Goal: Navigation & Orientation: Find specific page/section

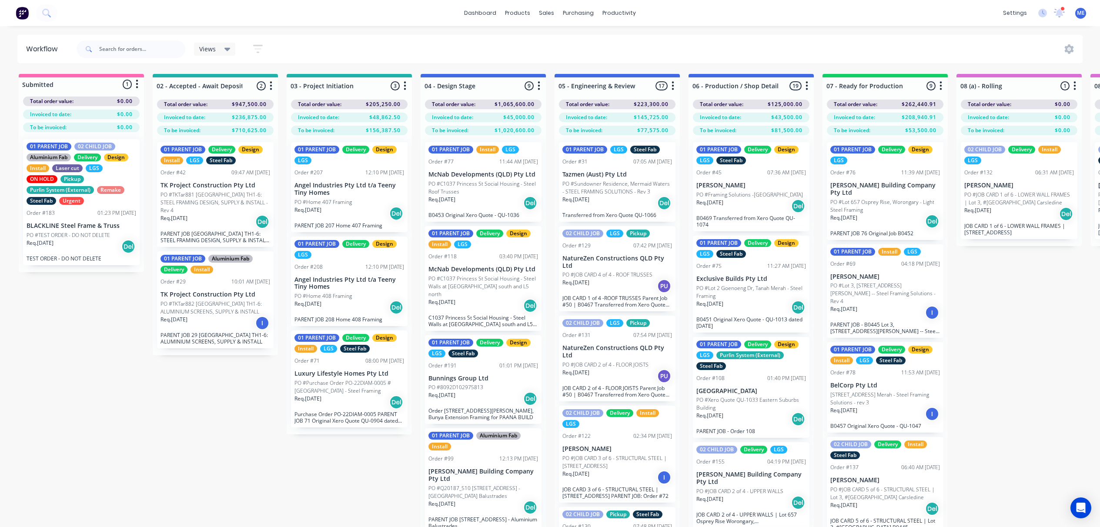
scroll to position [0, 0]
click at [629, 60] on div "Planner" at bounding box center [632, 60] width 20 height 8
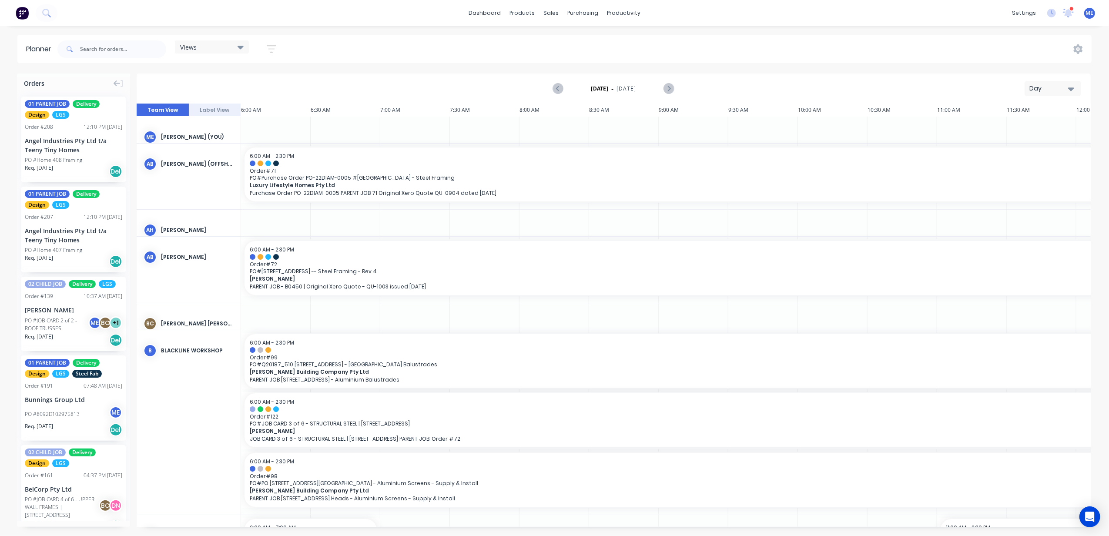
scroll to position [0, 337]
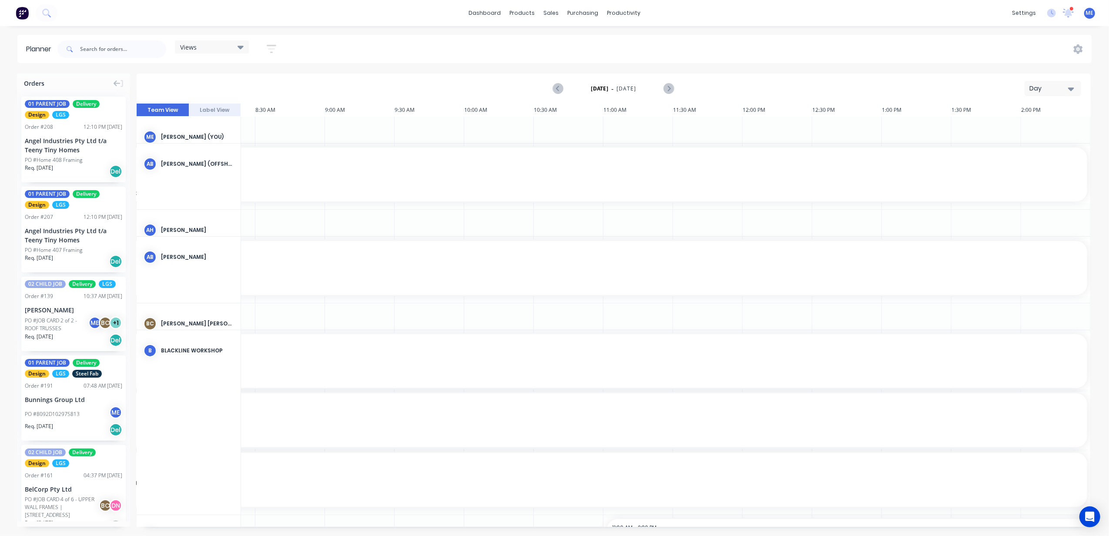
click at [210, 44] on div "Views" at bounding box center [212, 47] width 64 height 8
click at [357, 64] on div "Planner Views Save new view None (Default) edit DESIGN TEAM (INTERNAL) edit ENG…" at bounding box center [554, 285] width 1109 height 501
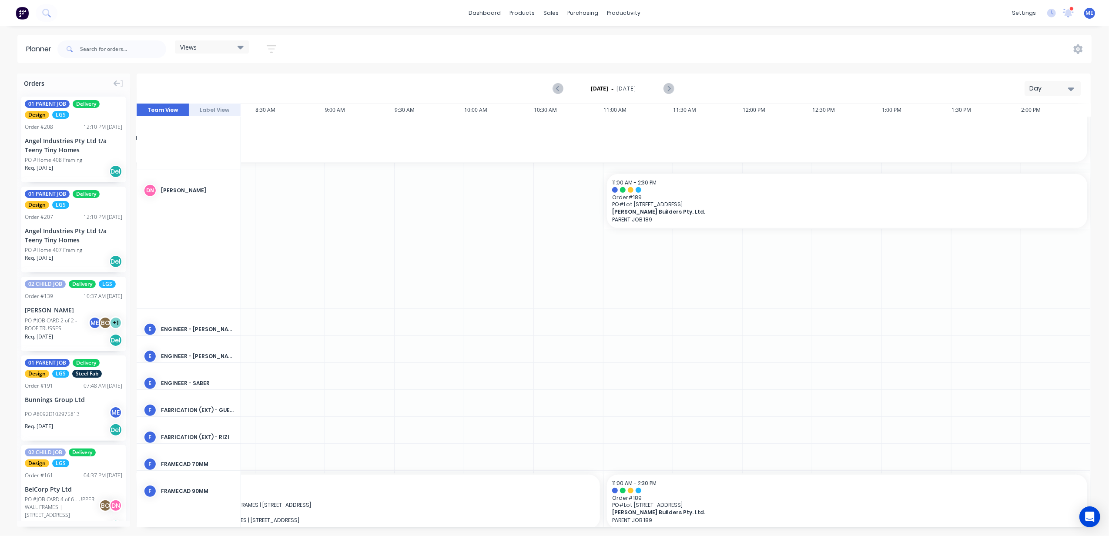
scroll to position [333, 337]
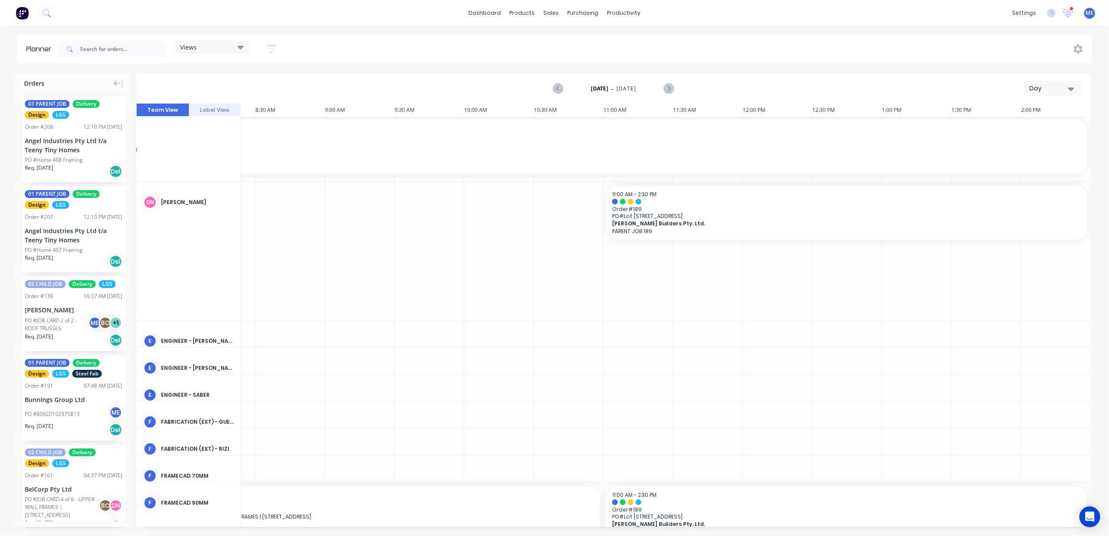
click at [1043, 90] on div "Day" at bounding box center [1049, 88] width 40 height 9
click at [1027, 129] on div "Week" at bounding box center [1037, 129] width 86 height 17
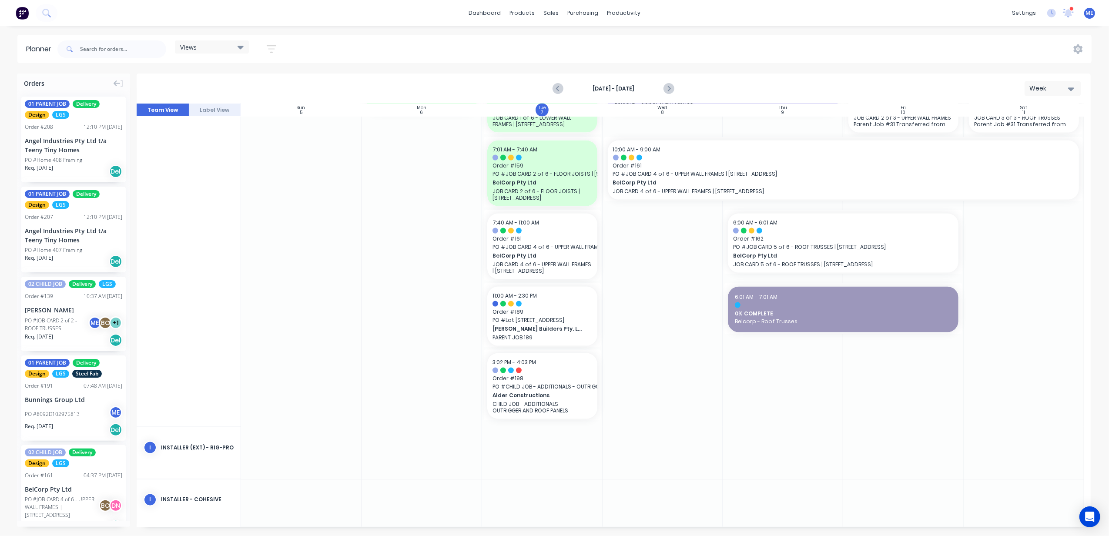
scroll to position [1218, 0]
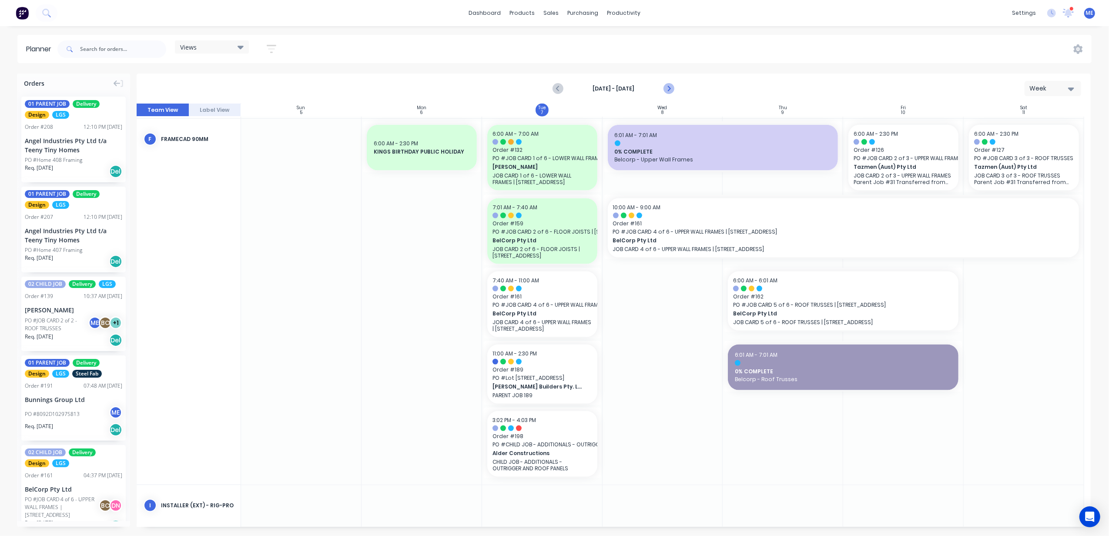
click at [672, 84] on icon "Next page" at bounding box center [668, 89] width 10 height 10
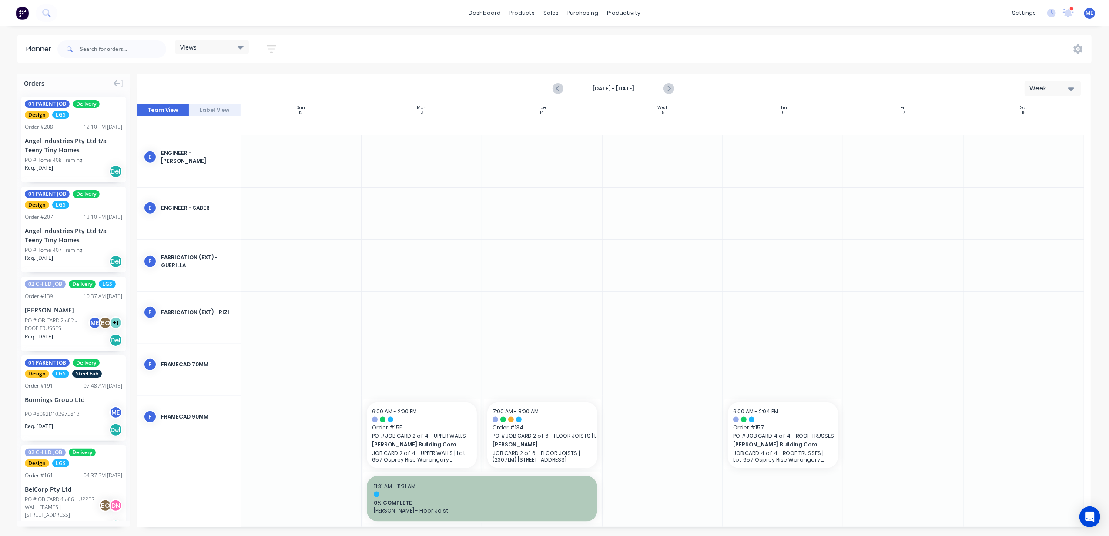
scroll to position [934, 0]
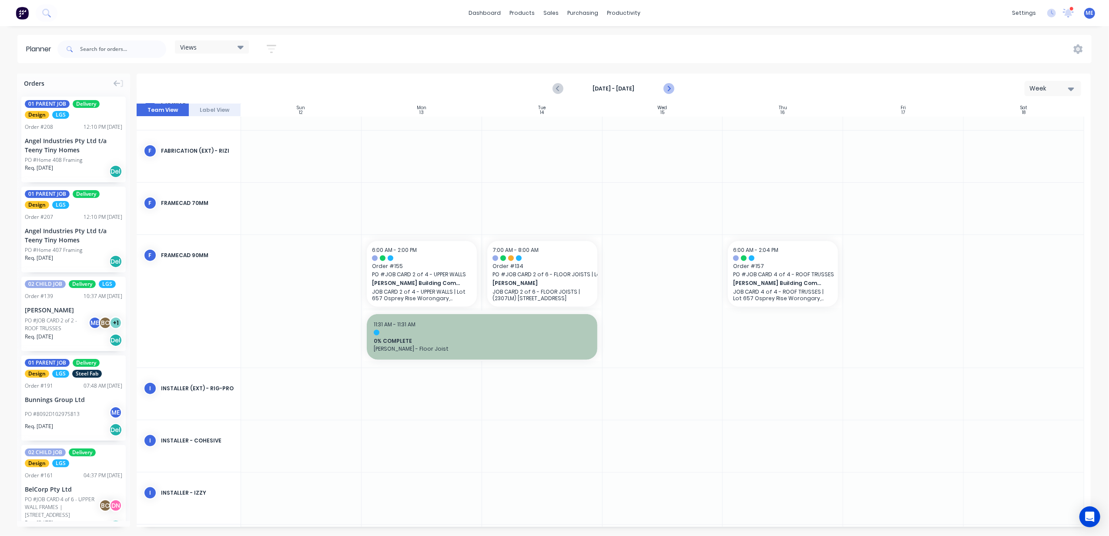
click at [672, 87] on icon "Next page" at bounding box center [668, 89] width 10 height 10
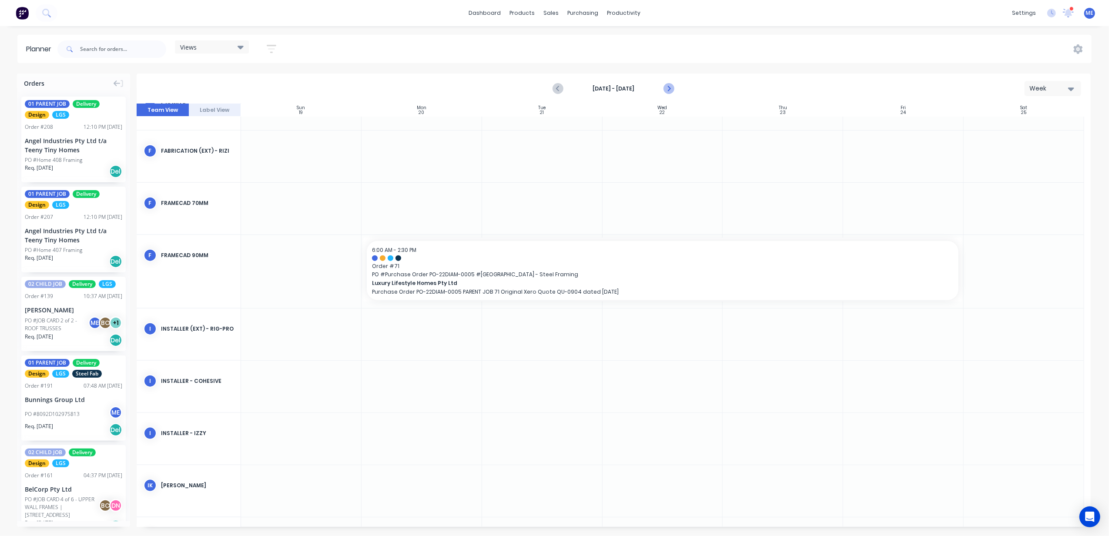
click at [667, 87] on icon "Next page" at bounding box center [668, 89] width 10 height 10
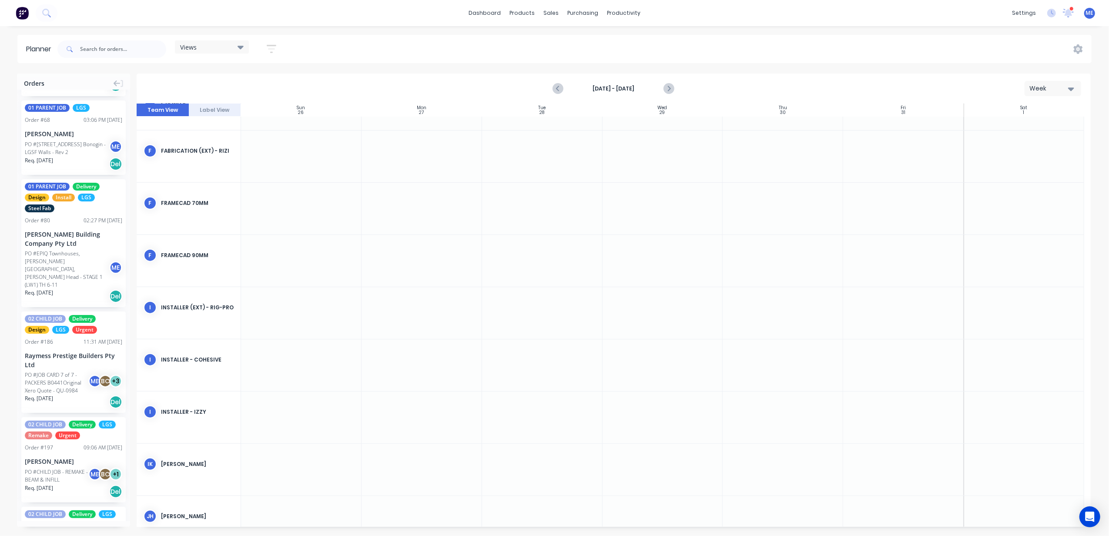
scroll to position [928, 0]
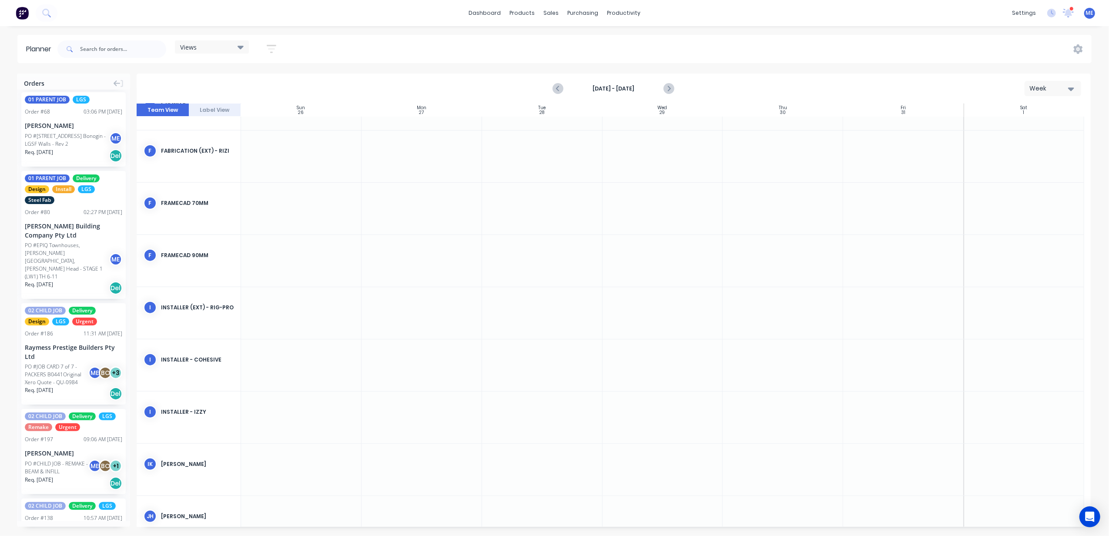
click at [329, 42] on div "Views Save new view None (Default) edit DESIGN TEAM (INTERNAL) edit ENGINEERING…" at bounding box center [574, 49] width 1036 height 26
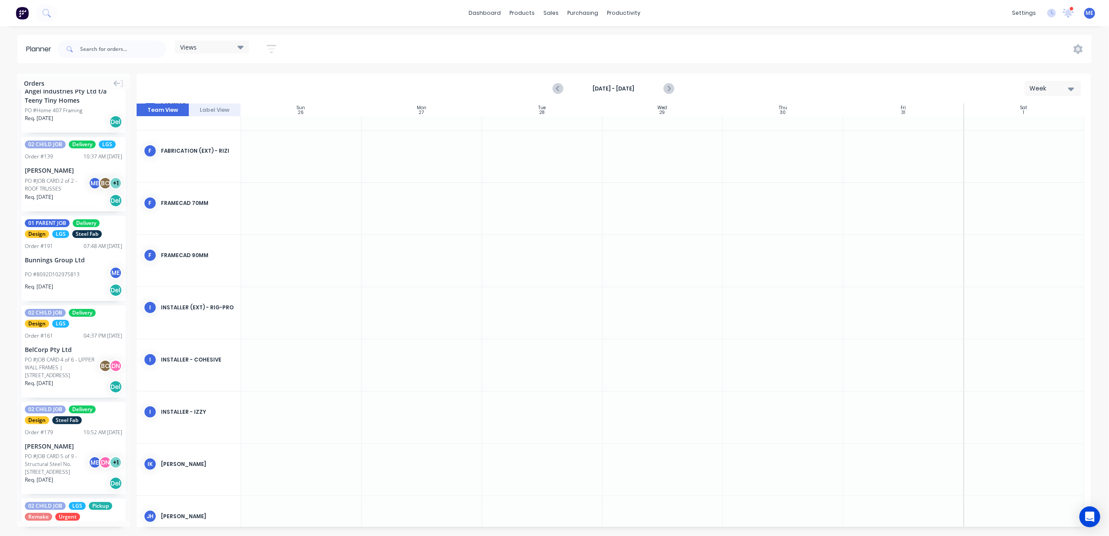
scroll to position [0, 0]
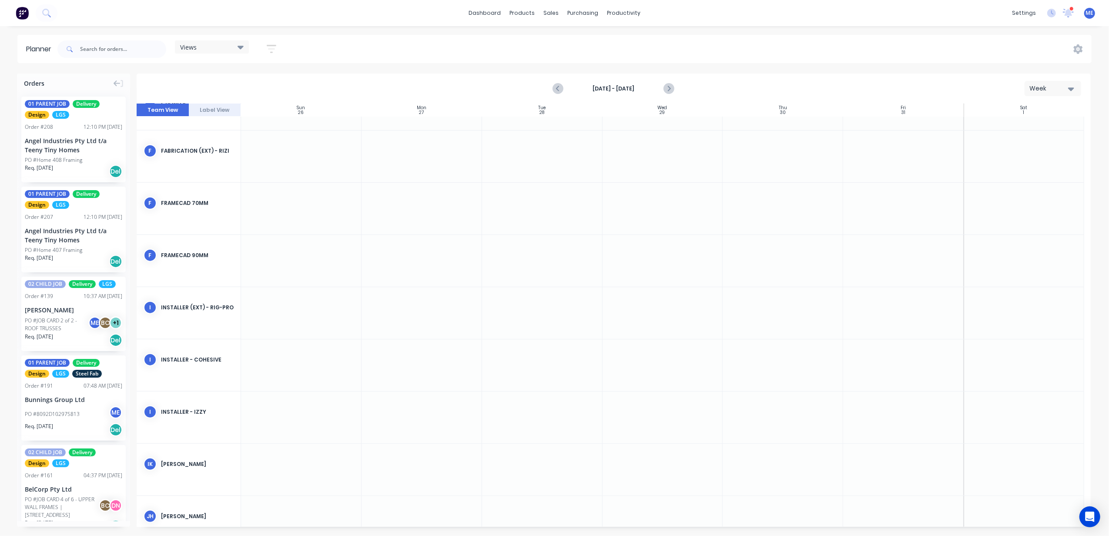
click at [378, 47] on div "Views Save new view None (Default) edit DESIGN TEAM (INTERNAL) edit ENGINEERING…" at bounding box center [574, 49] width 1036 height 26
click at [748, 47] on div "Views Save new view None (Default) edit DESIGN TEAM (INTERNAL) edit ENGINEERING…" at bounding box center [574, 49] width 1036 height 26
click at [554, 90] on icon "Previous page" at bounding box center [558, 89] width 10 height 10
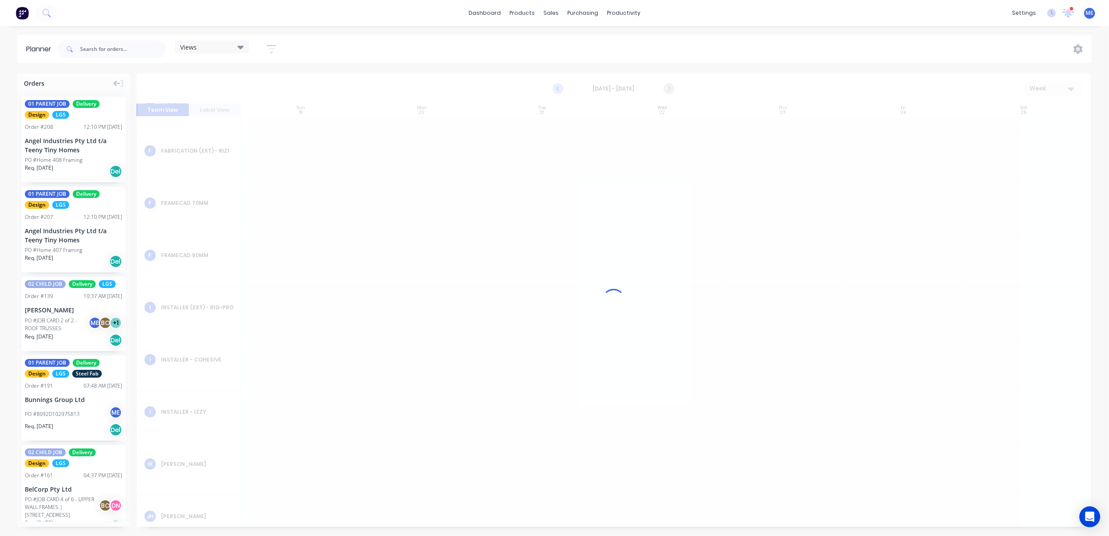
click at [552, 89] on div "[DATE] - [DATE] Week Team View Label View Sun 19 [DATE] Mon 20 [DATE] Tue 21 [D…" at bounding box center [614, 300] width 954 height 453
